Goal: Information Seeking & Learning: Learn about a topic

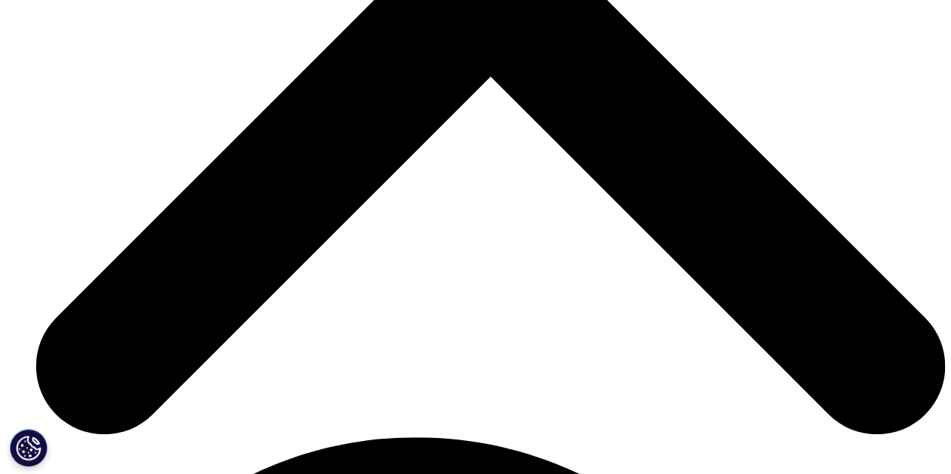
scroll to position [1879, 0]
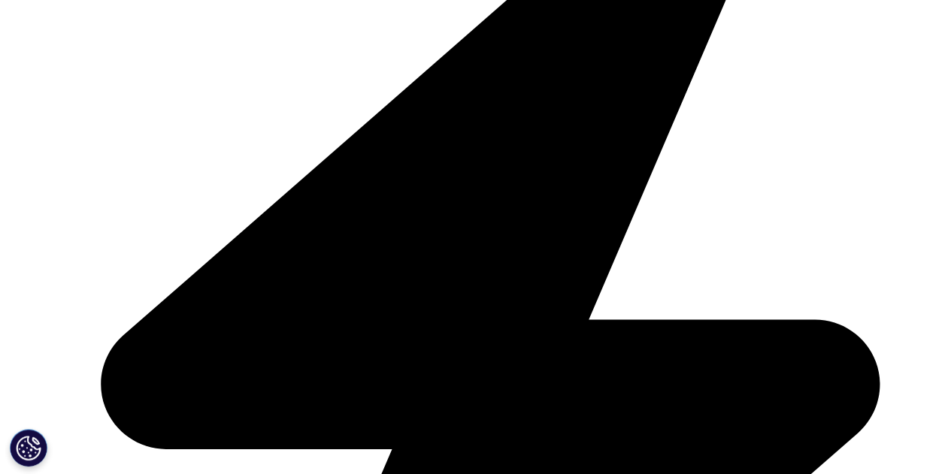
scroll to position [1954, 0]
